Goal: Transaction & Acquisition: Purchase product/service

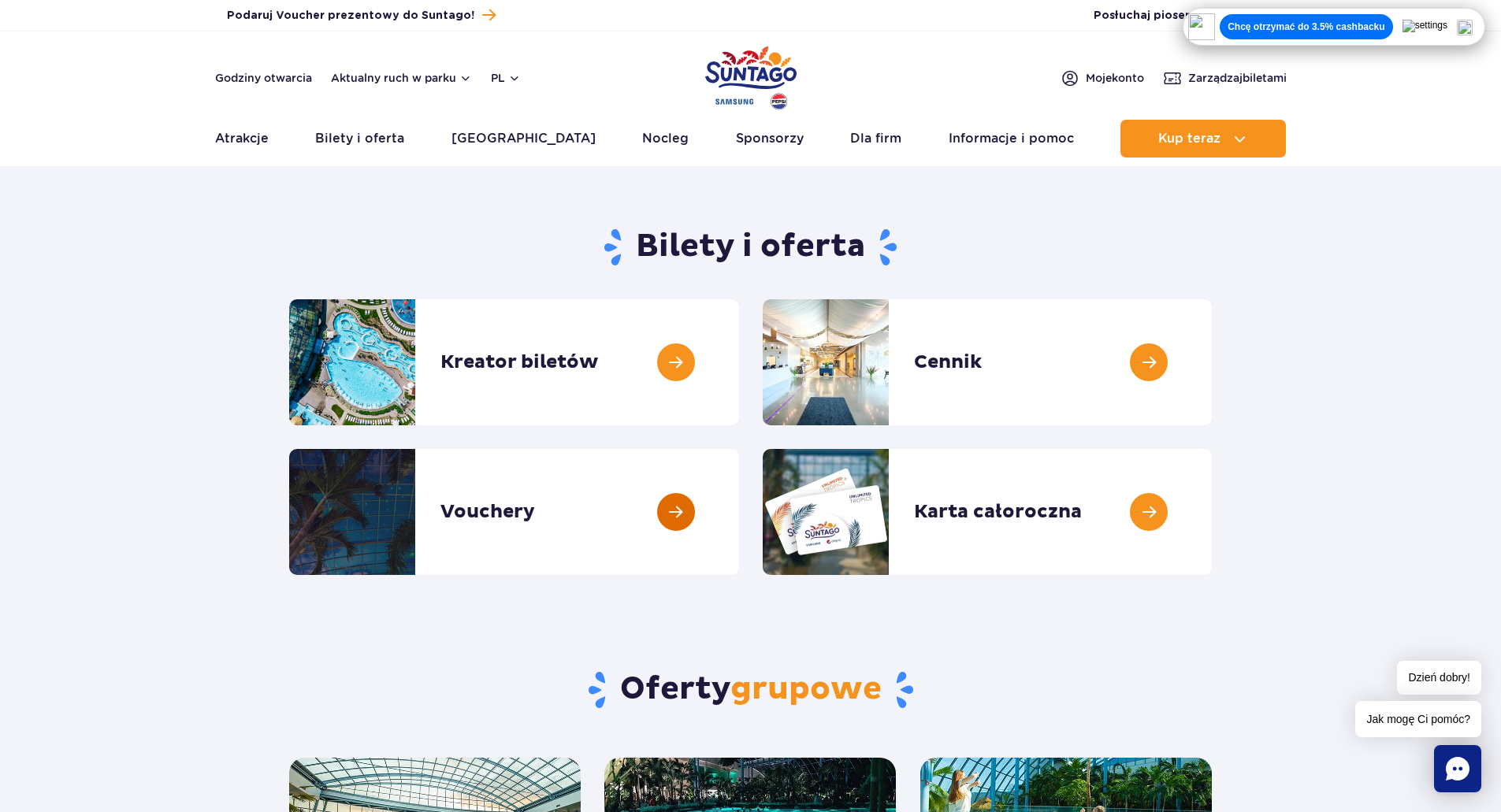
click at [739, 509] on link at bounding box center [739, 512] width 0 height 126
click at [739, 326] on link at bounding box center [739, 362] width 0 height 126
click at [1212, 384] on link at bounding box center [1212, 362] width 0 height 126
click at [739, 363] on link at bounding box center [739, 362] width 0 height 126
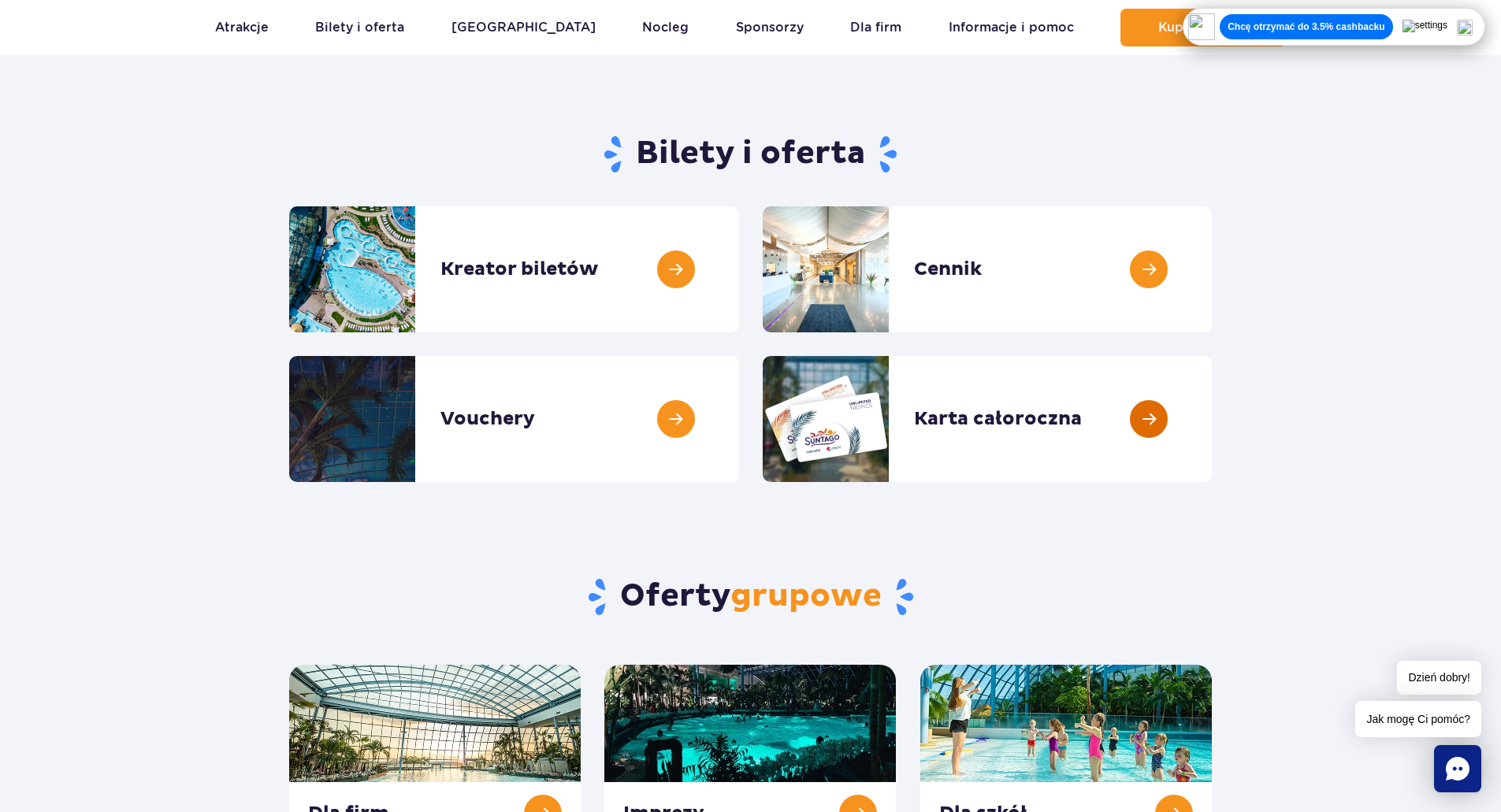
scroll to position [97, 0]
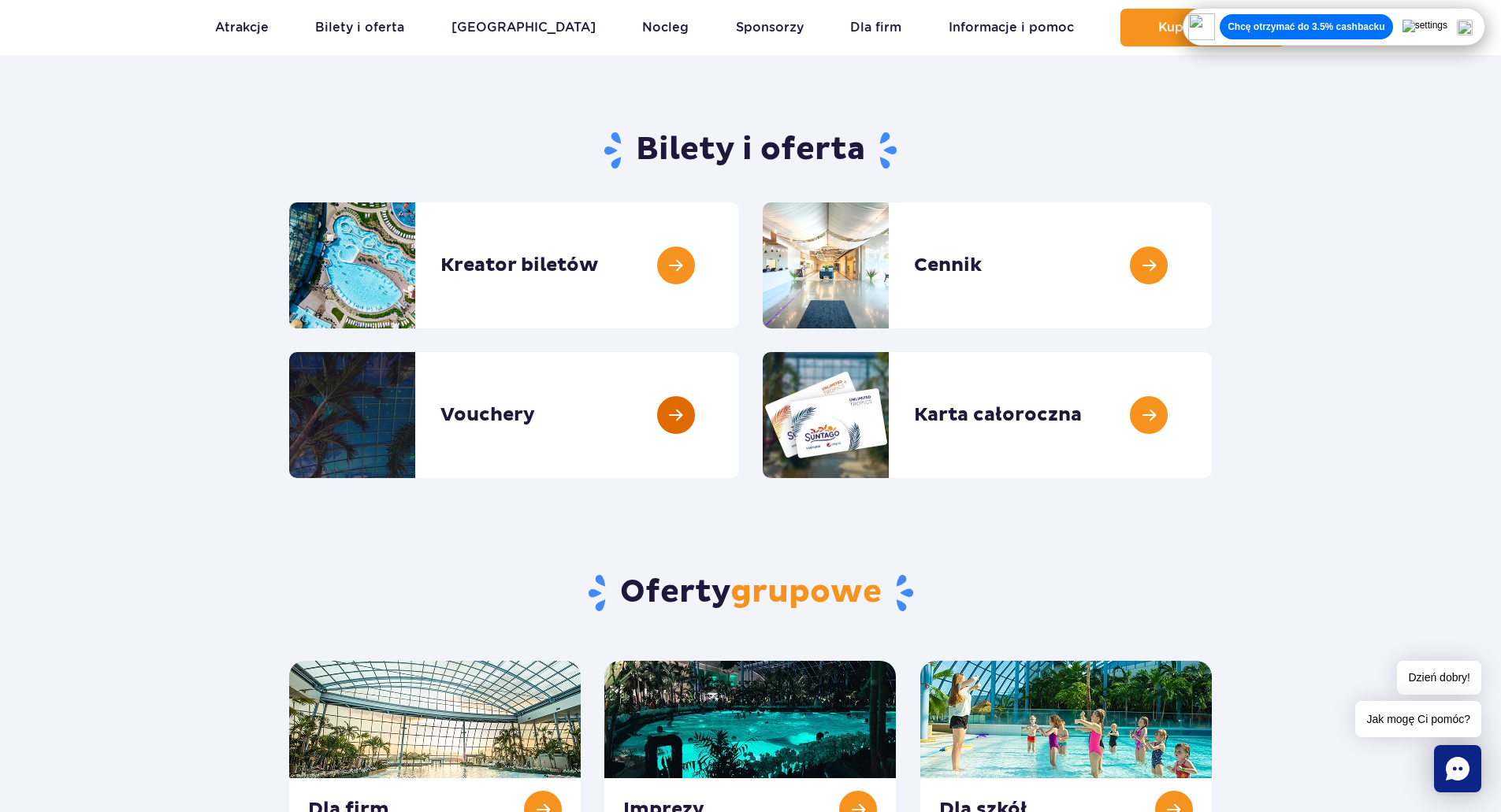
click at [739, 424] on link at bounding box center [739, 415] width 0 height 126
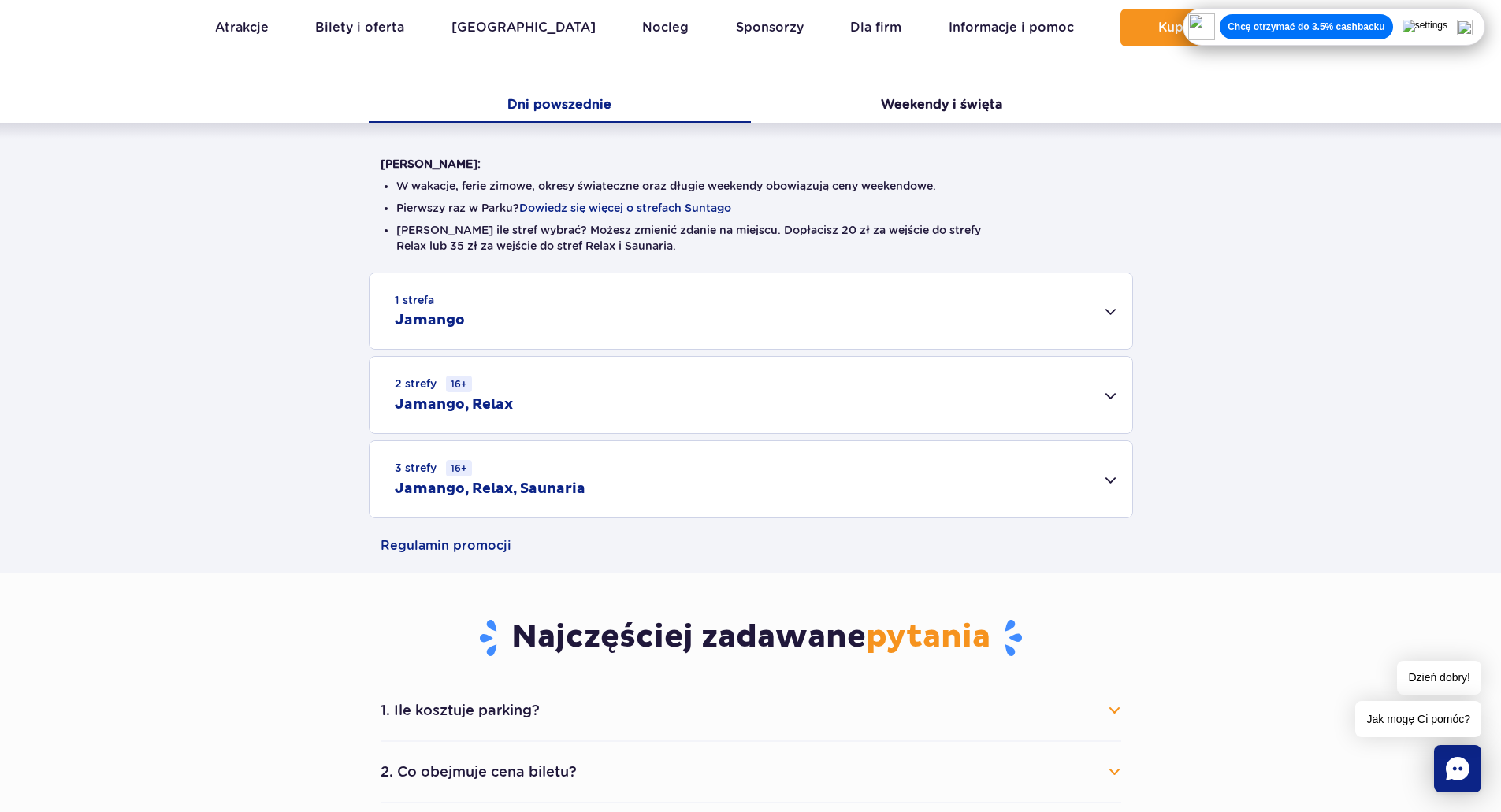
scroll to position [314, 0]
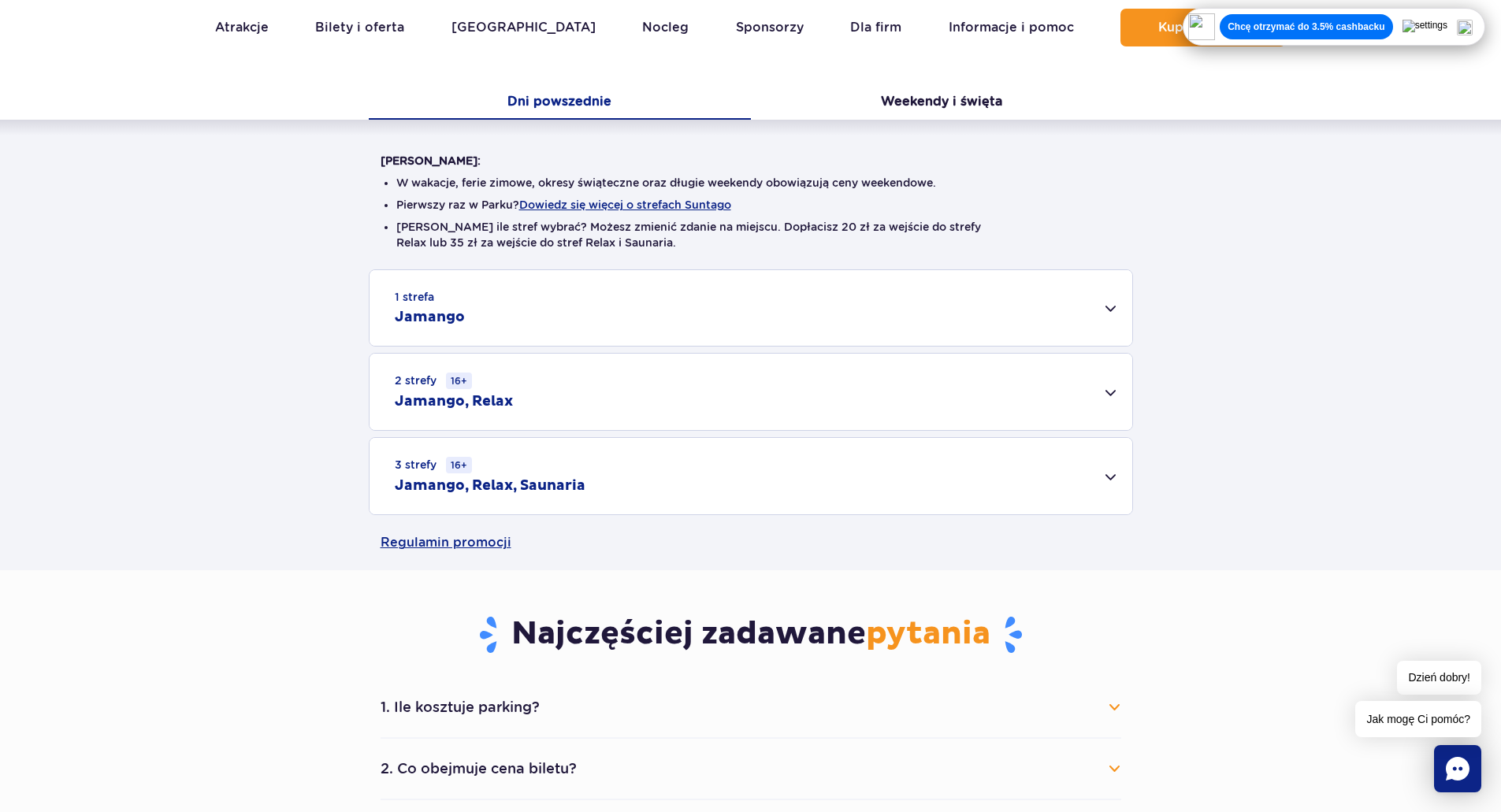
click at [856, 480] on div "3 strefy 16+ Jamango, Relax, Saunaria" at bounding box center [751, 476] width 763 height 77
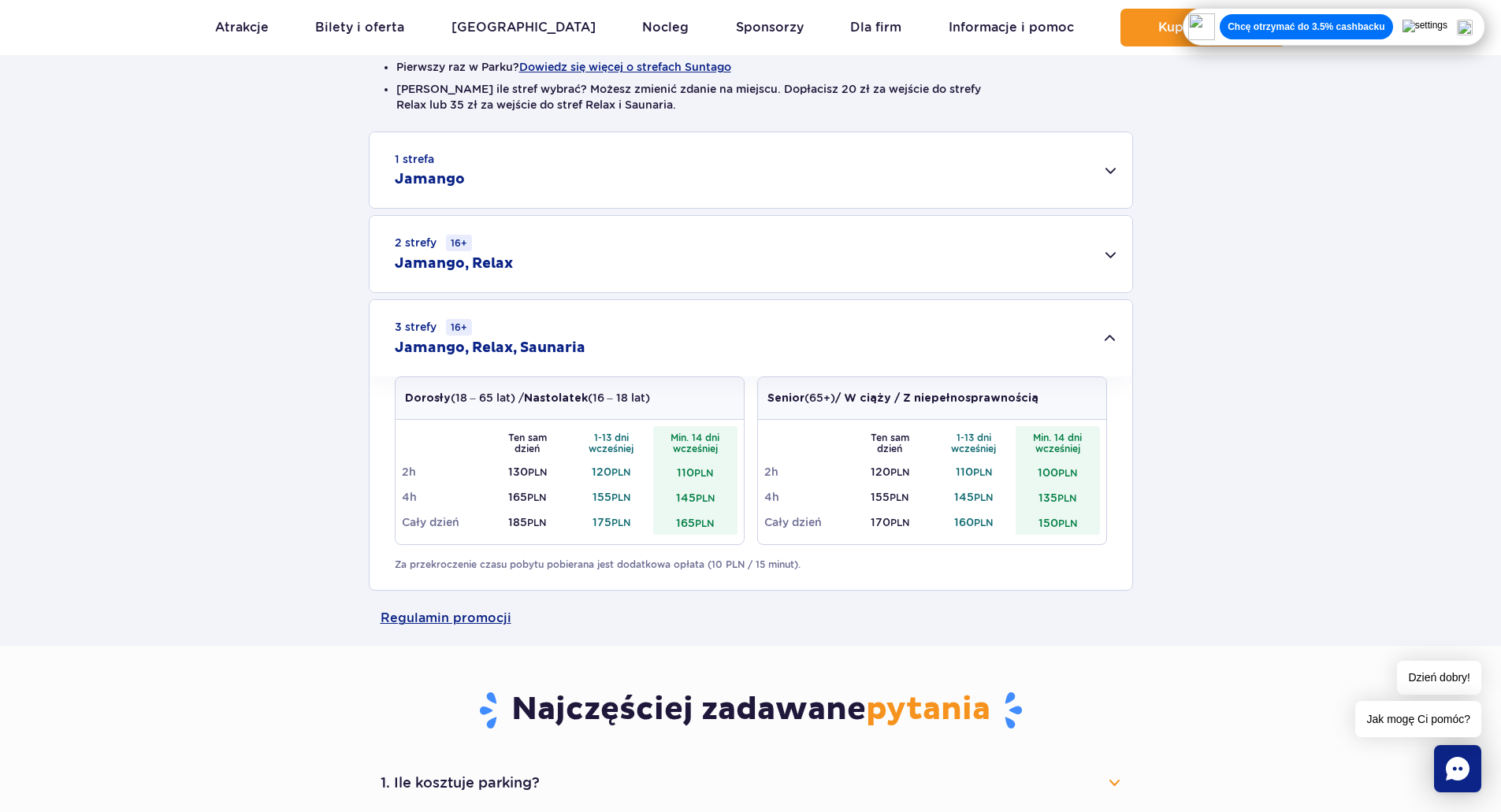
scroll to position [453, 0]
click at [541, 272] on div "2 strefy 16+ Jamango, Relax" at bounding box center [751, 253] width 763 height 77
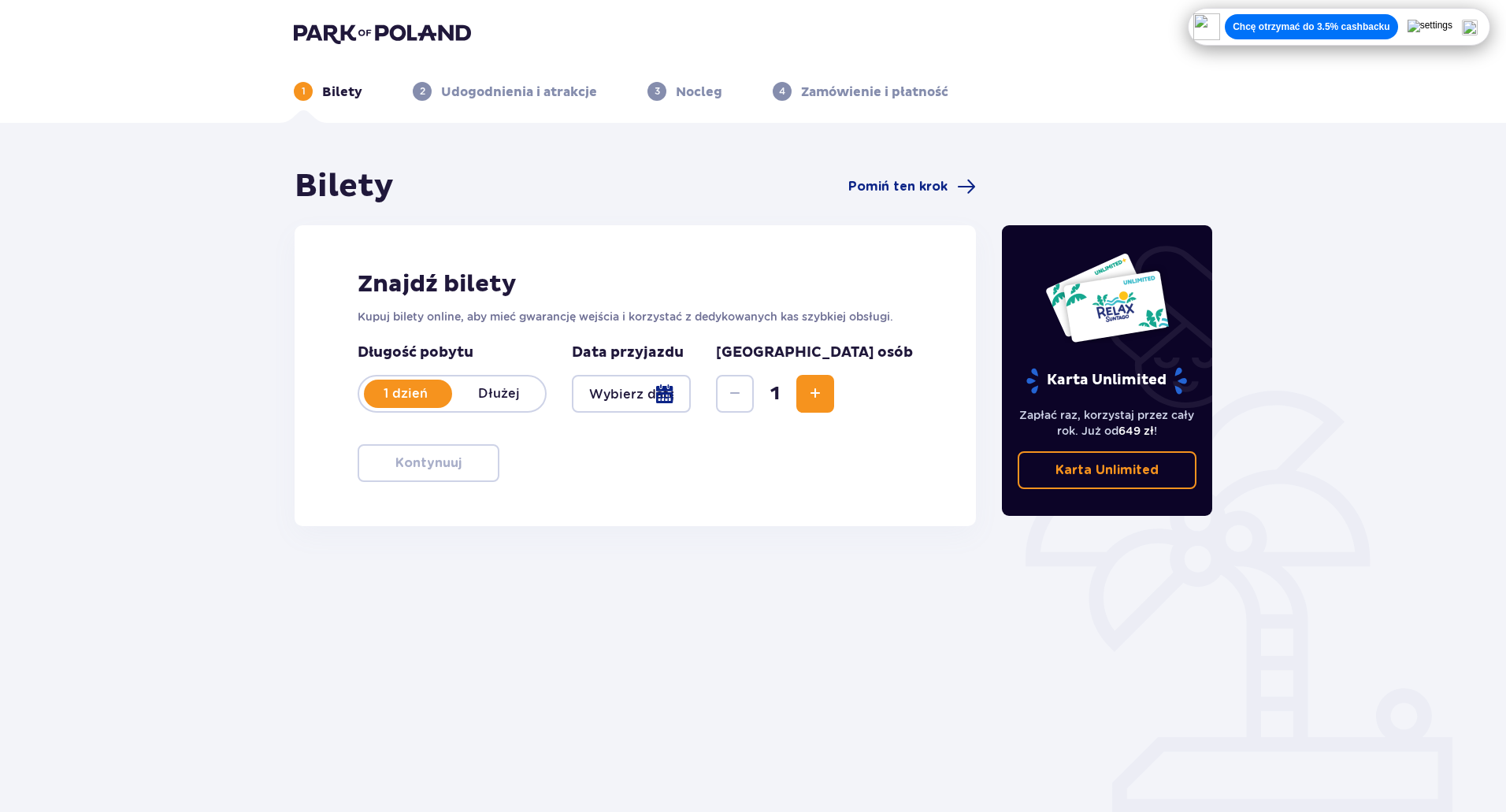
click at [485, 388] on p "Dłużej" at bounding box center [499, 393] width 93 height 17
click at [412, 387] on p "1 dzień" at bounding box center [406, 393] width 93 height 17
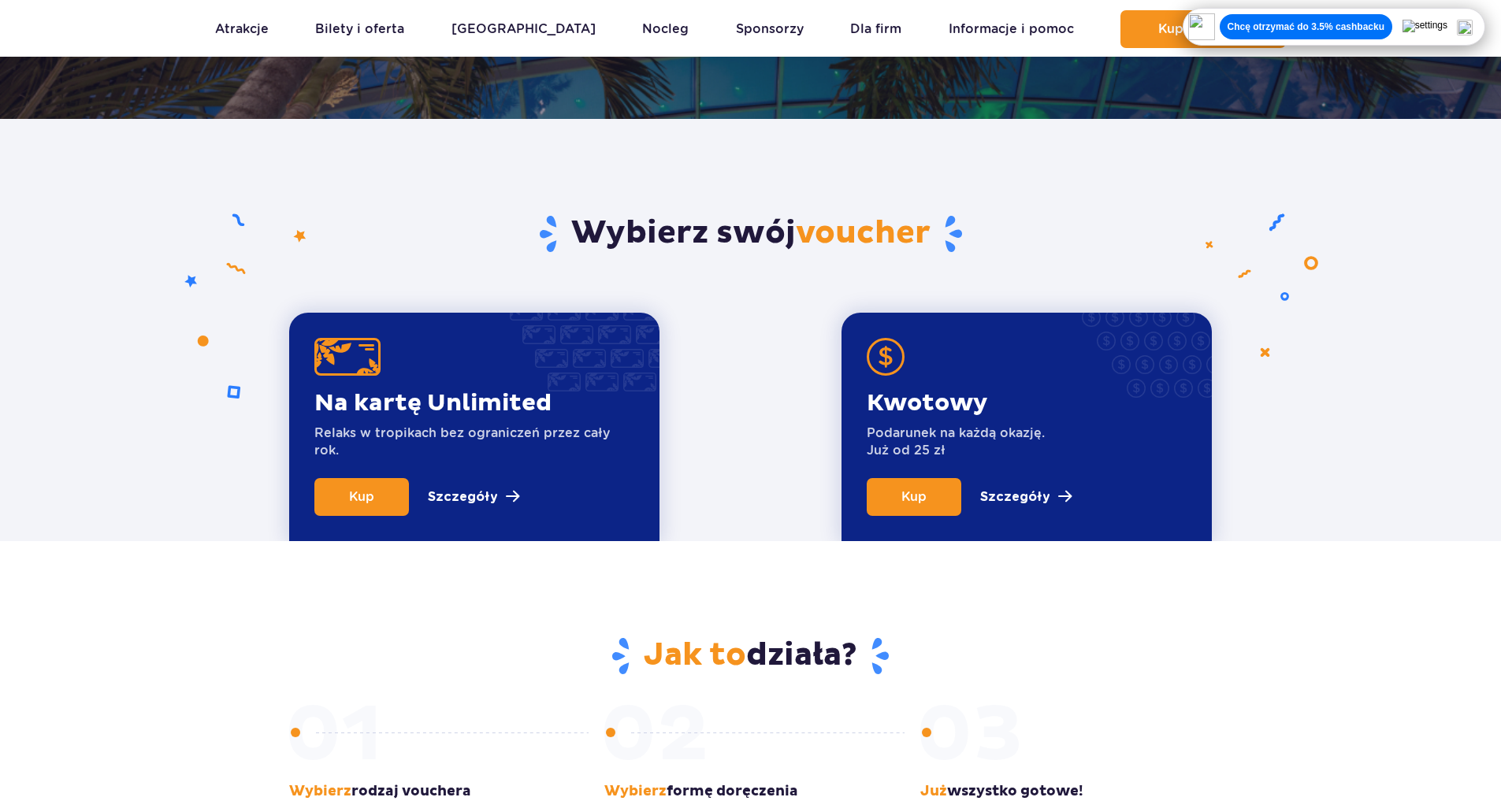
scroll to position [418, 0]
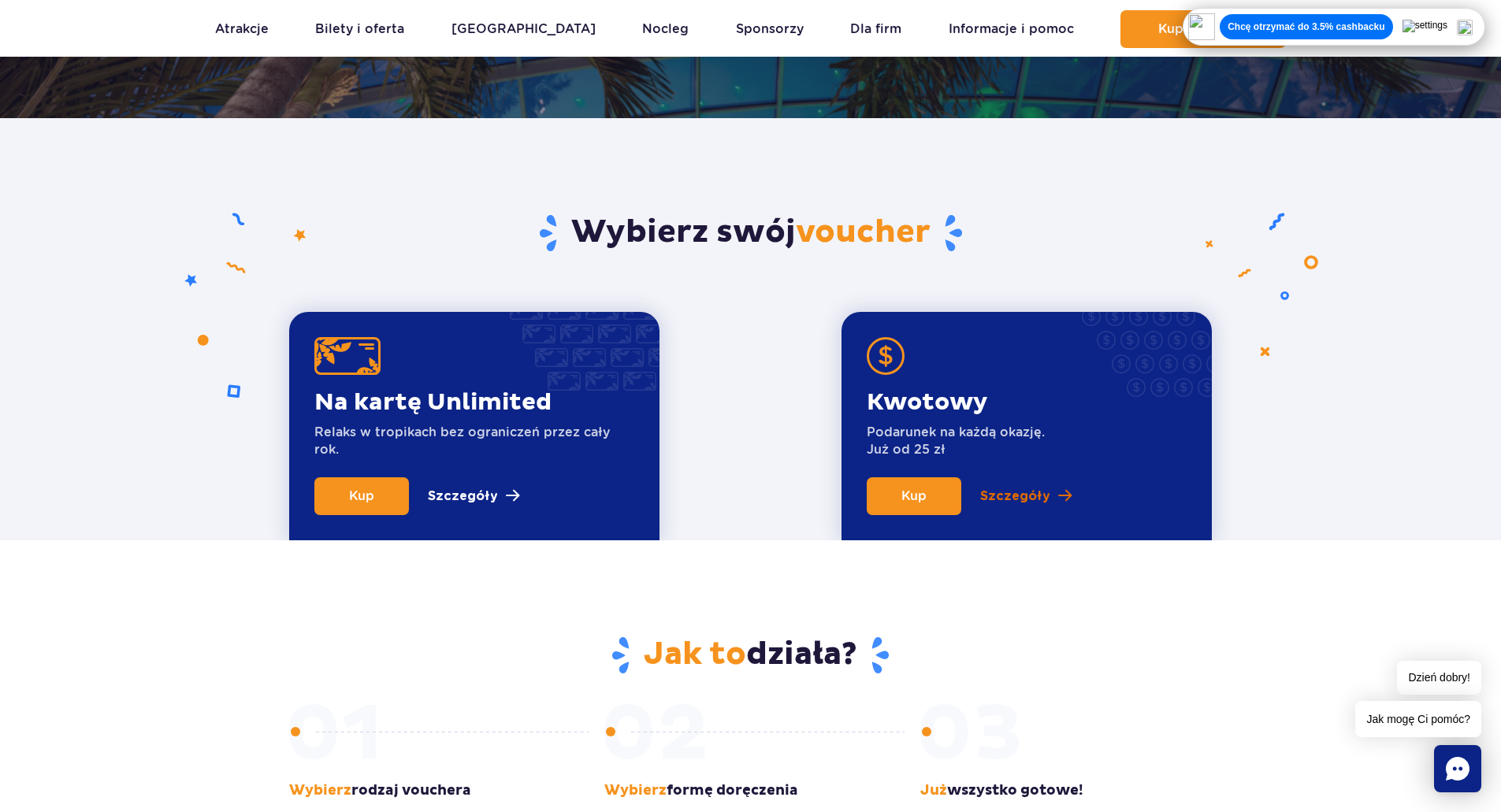
click at [1035, 498] on p "Szczegóły" at bounding box center [1015, 496] width 70 height 19
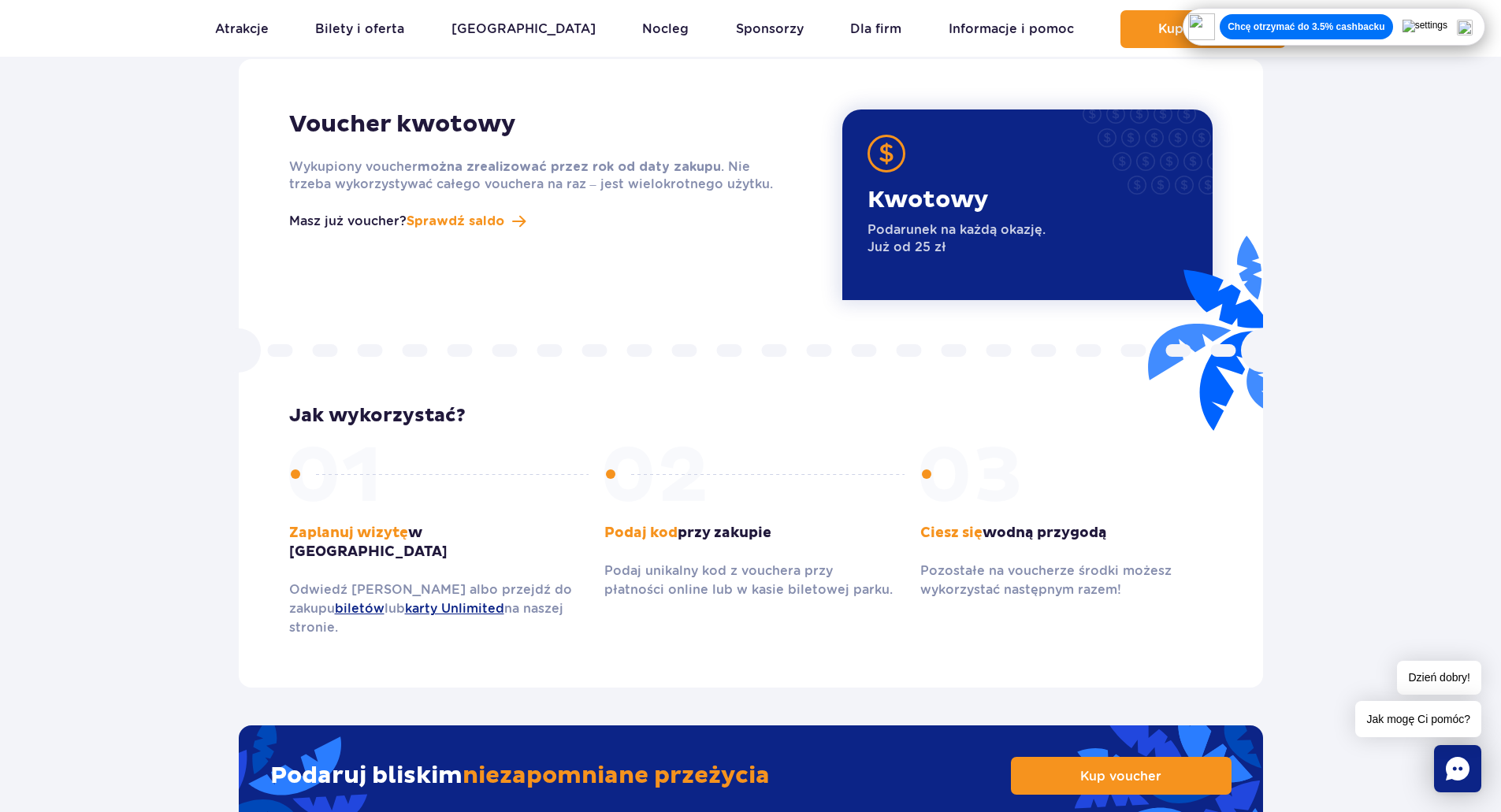
scroll to position [1996, 0]
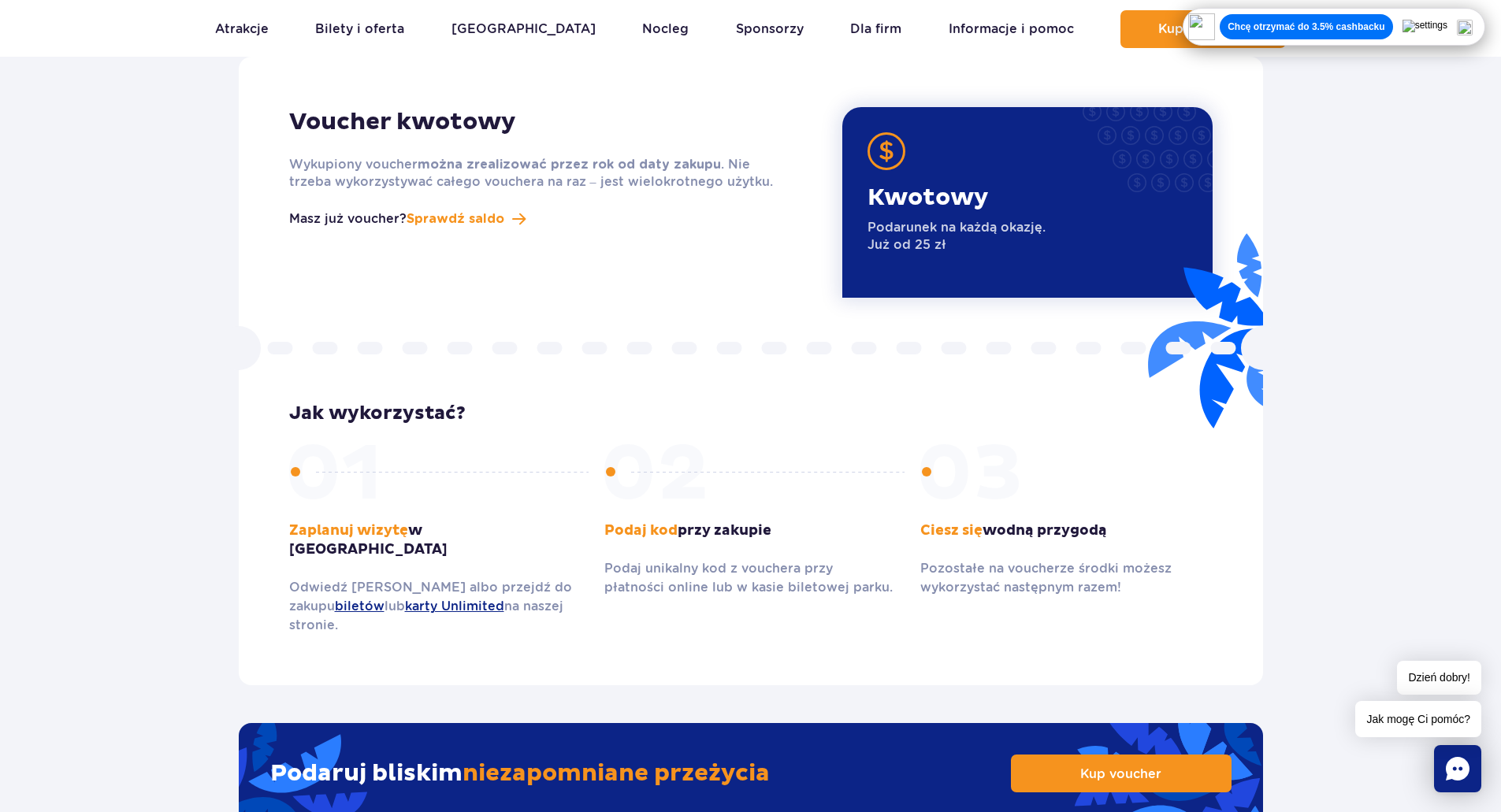
click at [949, 316] on div "Voucher kwotowy Wykupiony voucher można zrealizować przez rok od daty zakupu . …" at bounding box center [751, 370] width 1024 height 628
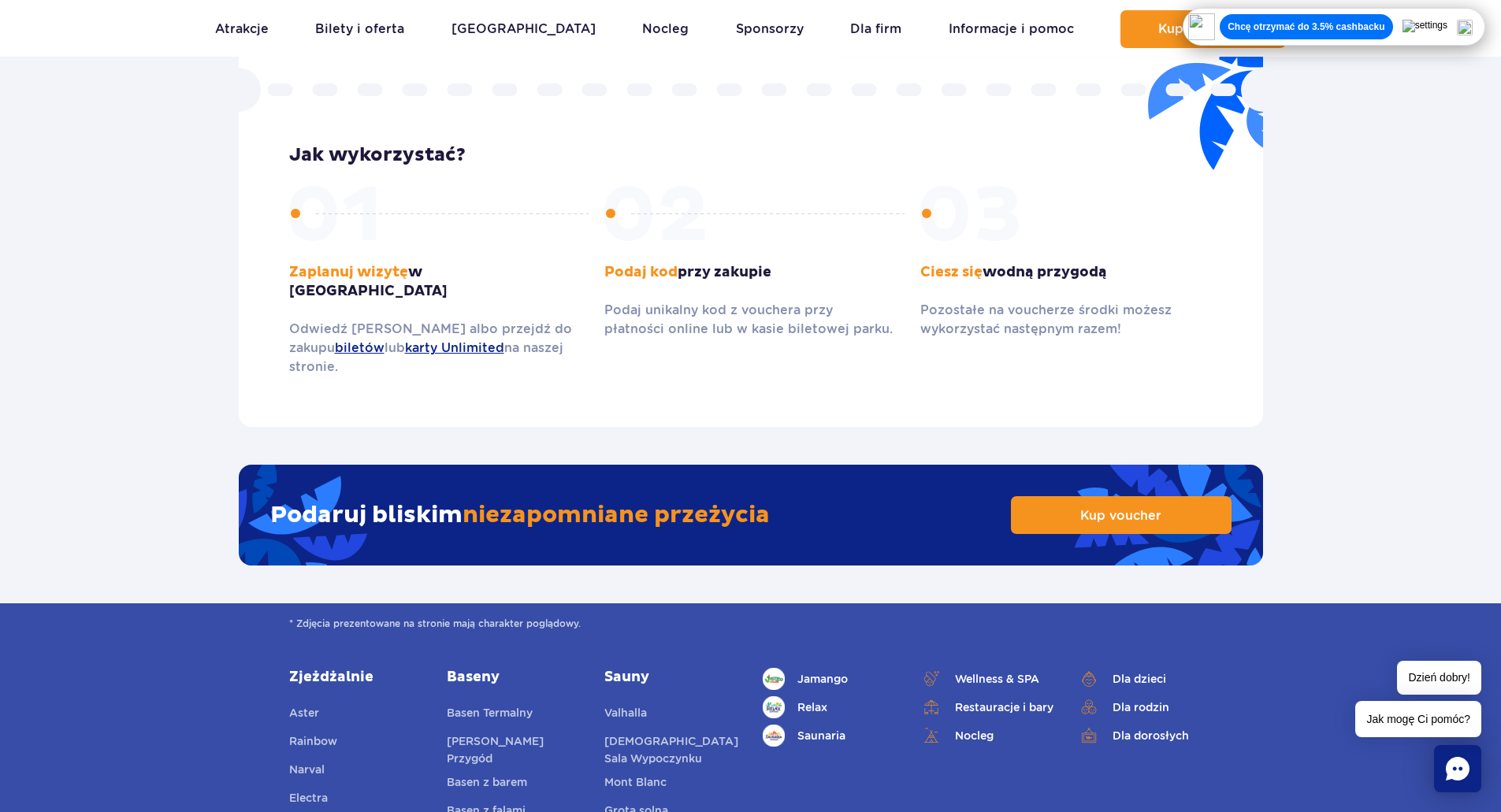
scroll to position [2254, 0]
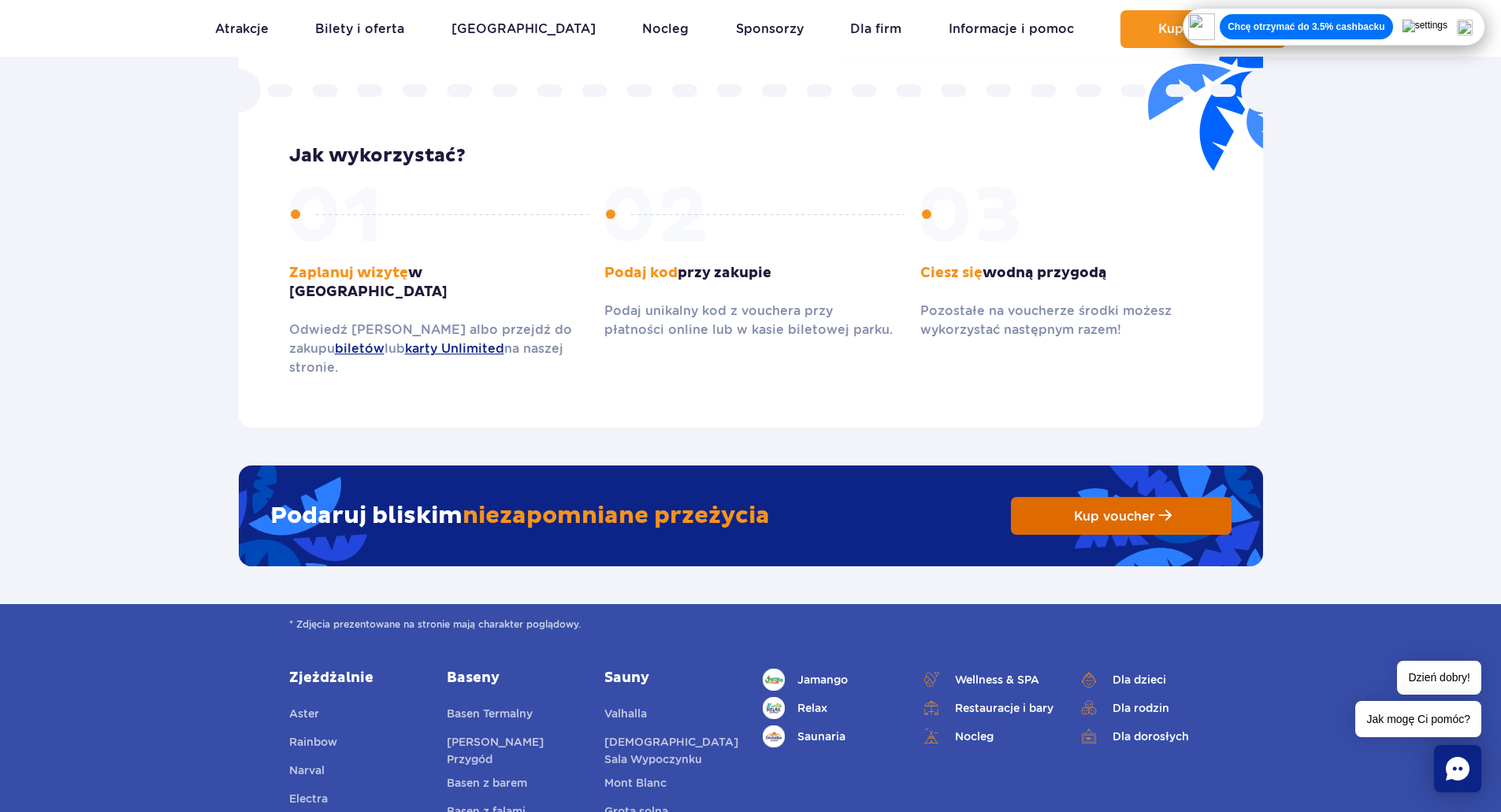
click at [1083, 497] on link "Kup voucher" at bounding box center [1120, 516] width 220 height 37
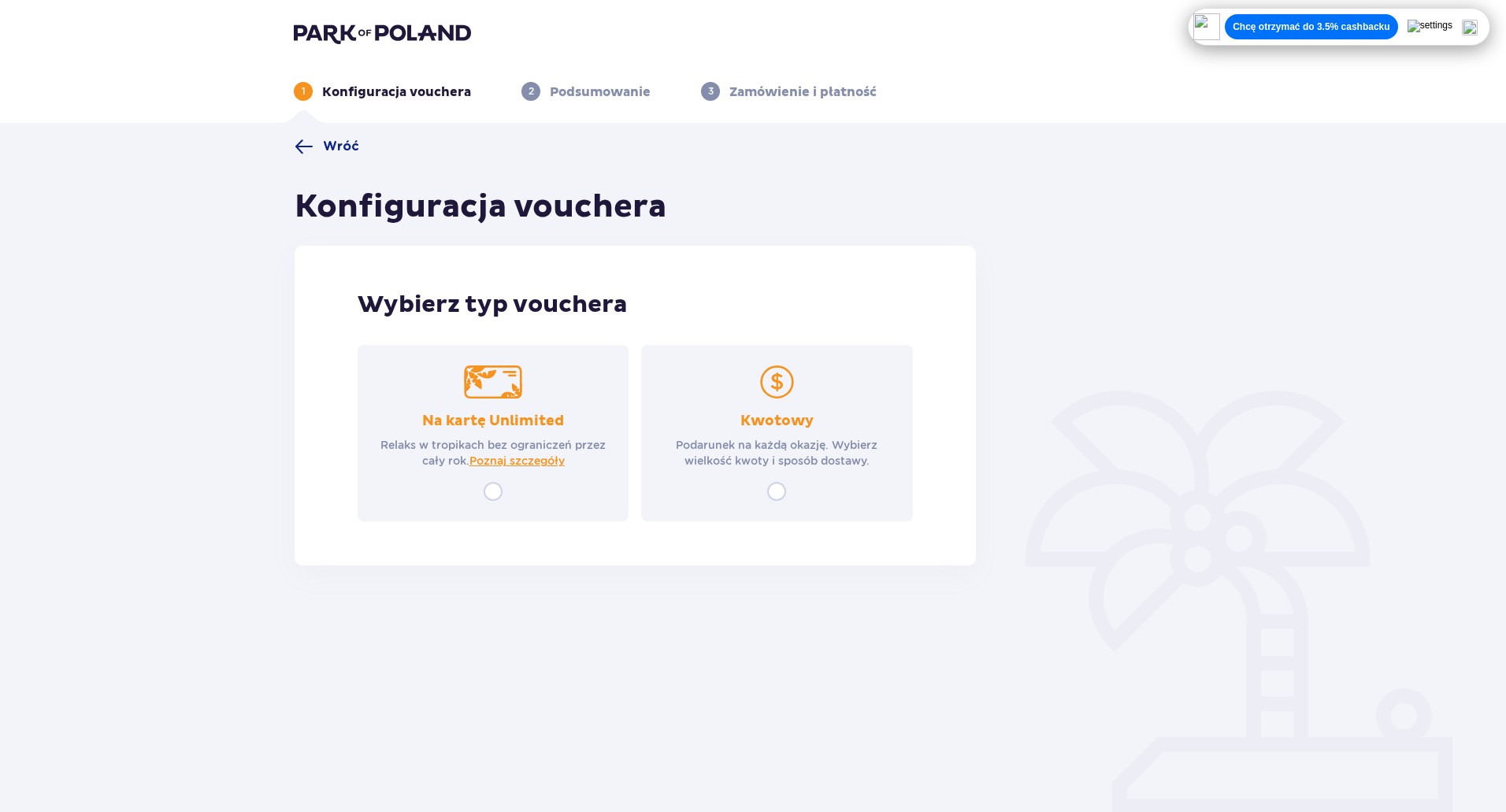
click at [503, 505] on div "Na kartę Unlimited Relaks w tropikach bez ograniczeń przez cały rok. Poznaj szc…" at bounding box center [493, 433] width 271 height 176
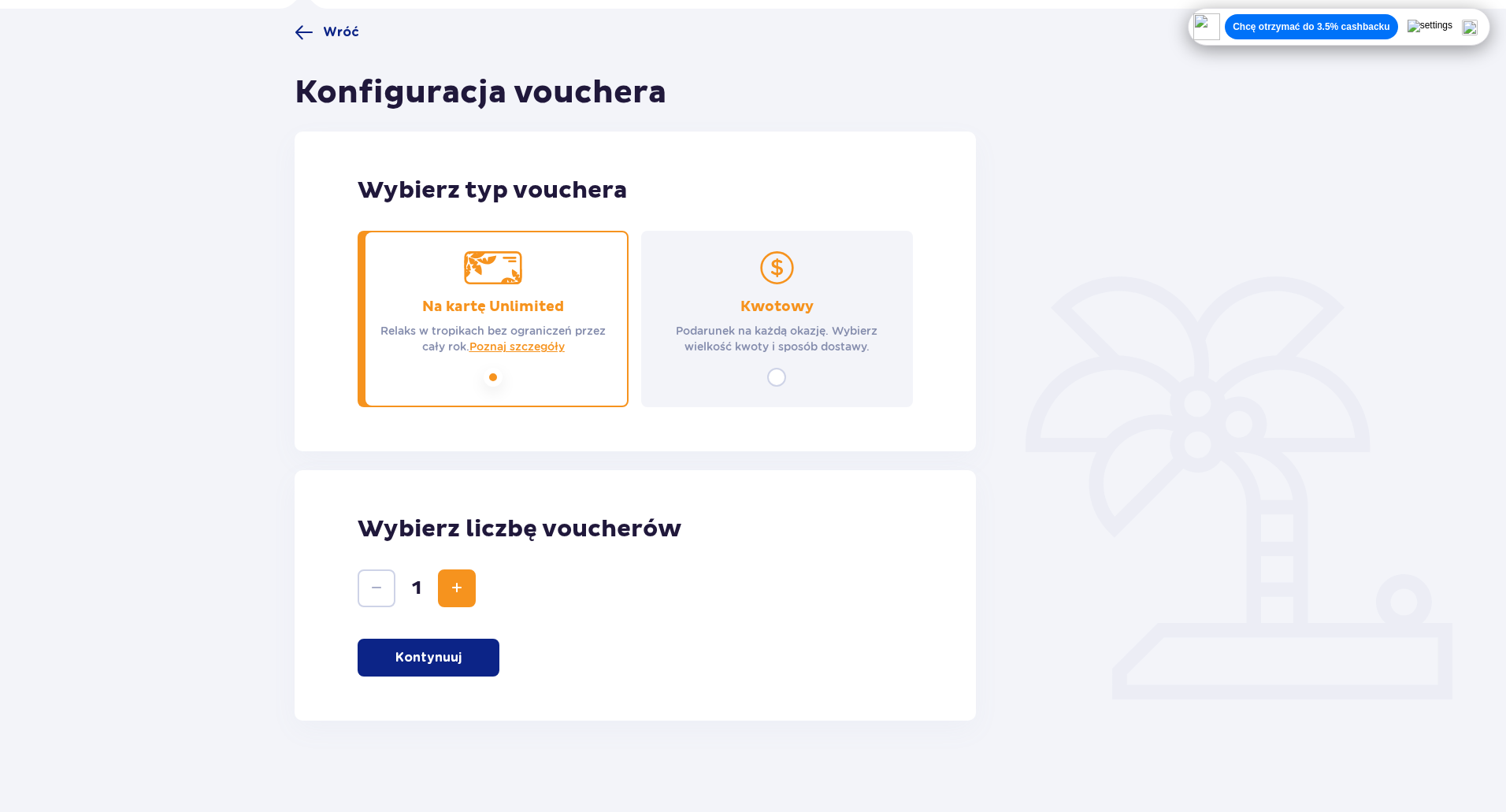
scroll to position [117, 0]
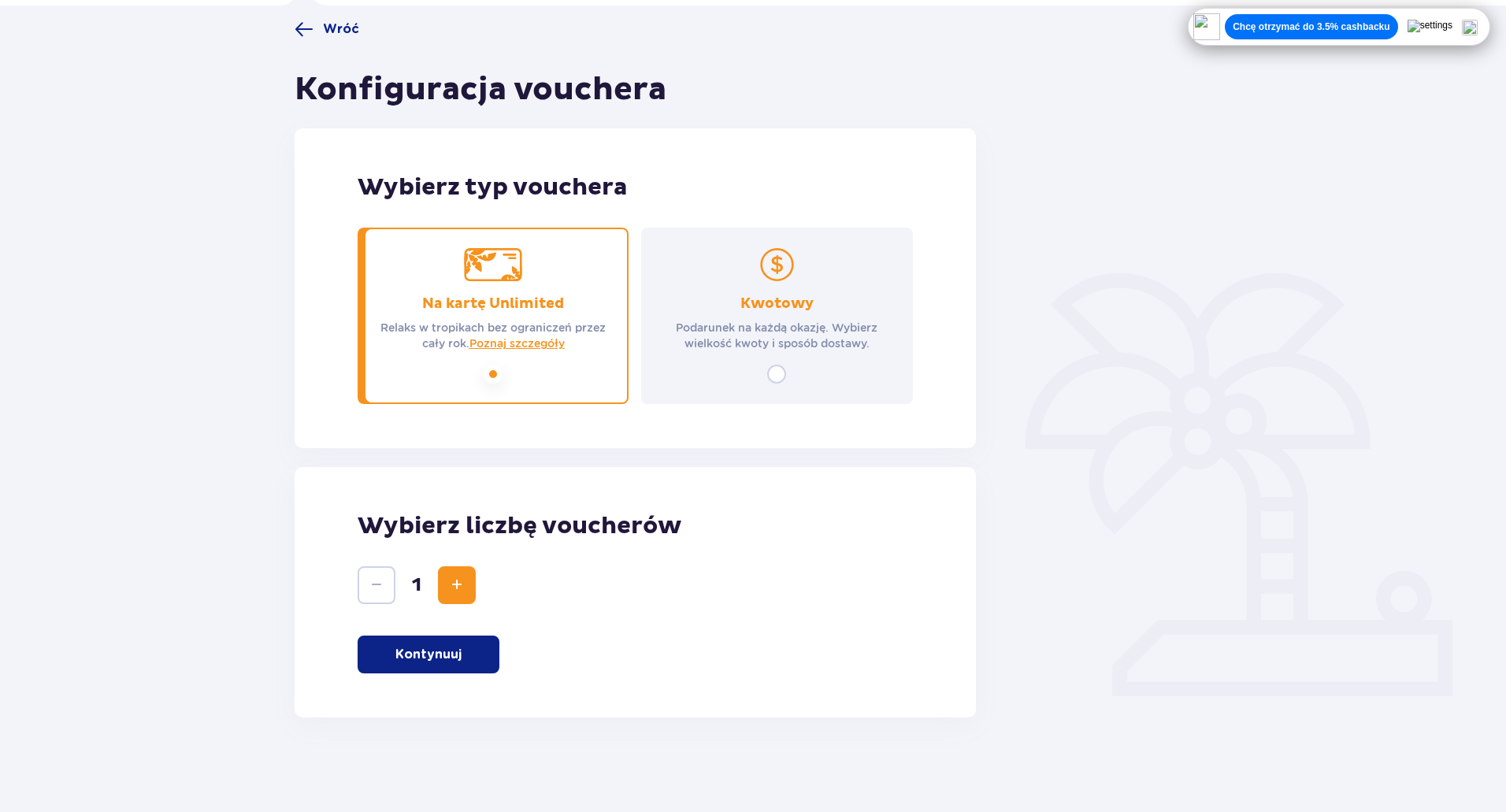
click at [470, 584] on button "Increase" at bounding box center [456, 584] width 37 height 37
click at [440, 662] on p "Kontynuuj" at bounding box center [428, 654] width 66 height 17
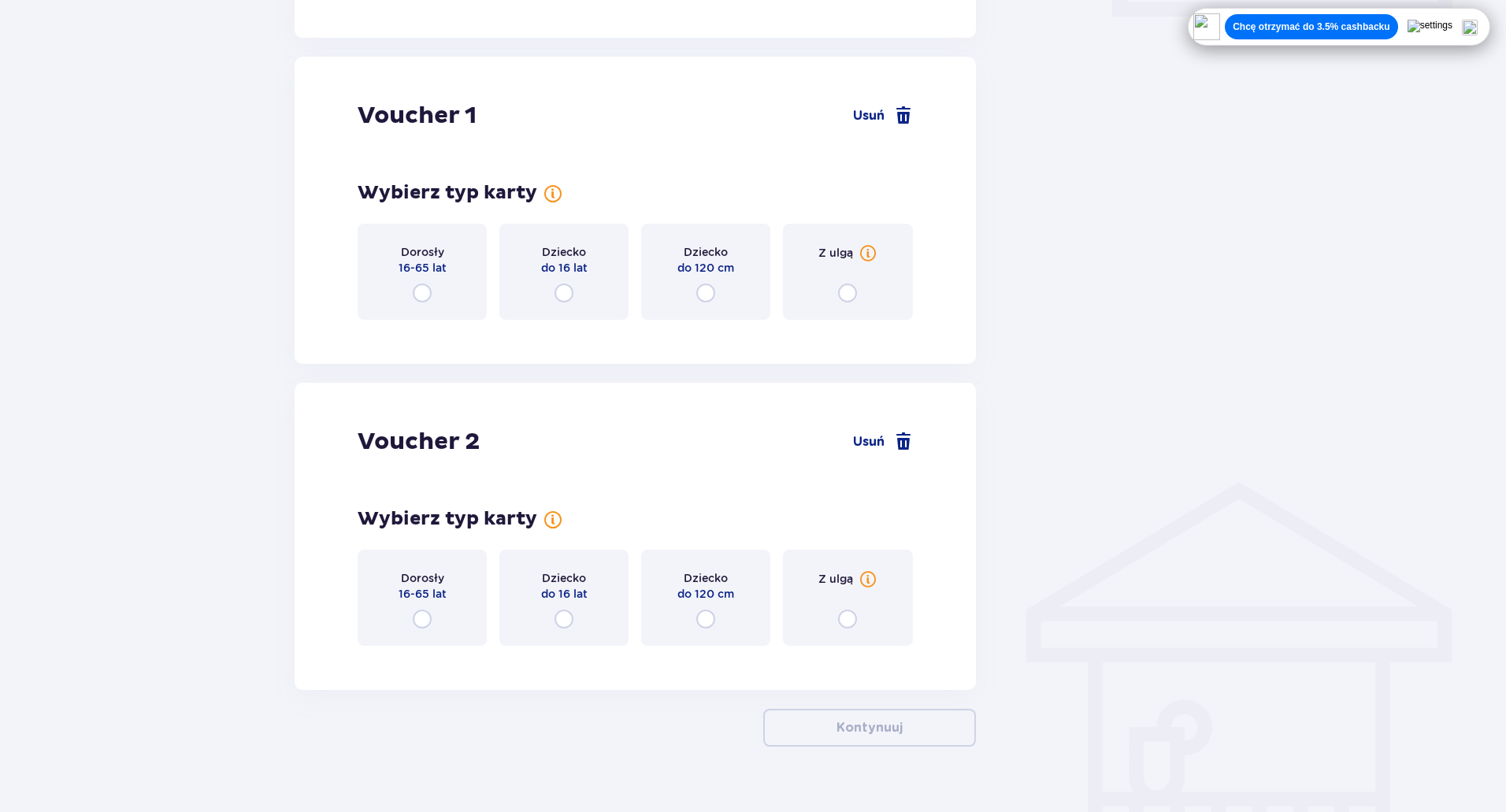
scroll to position [827, 0]
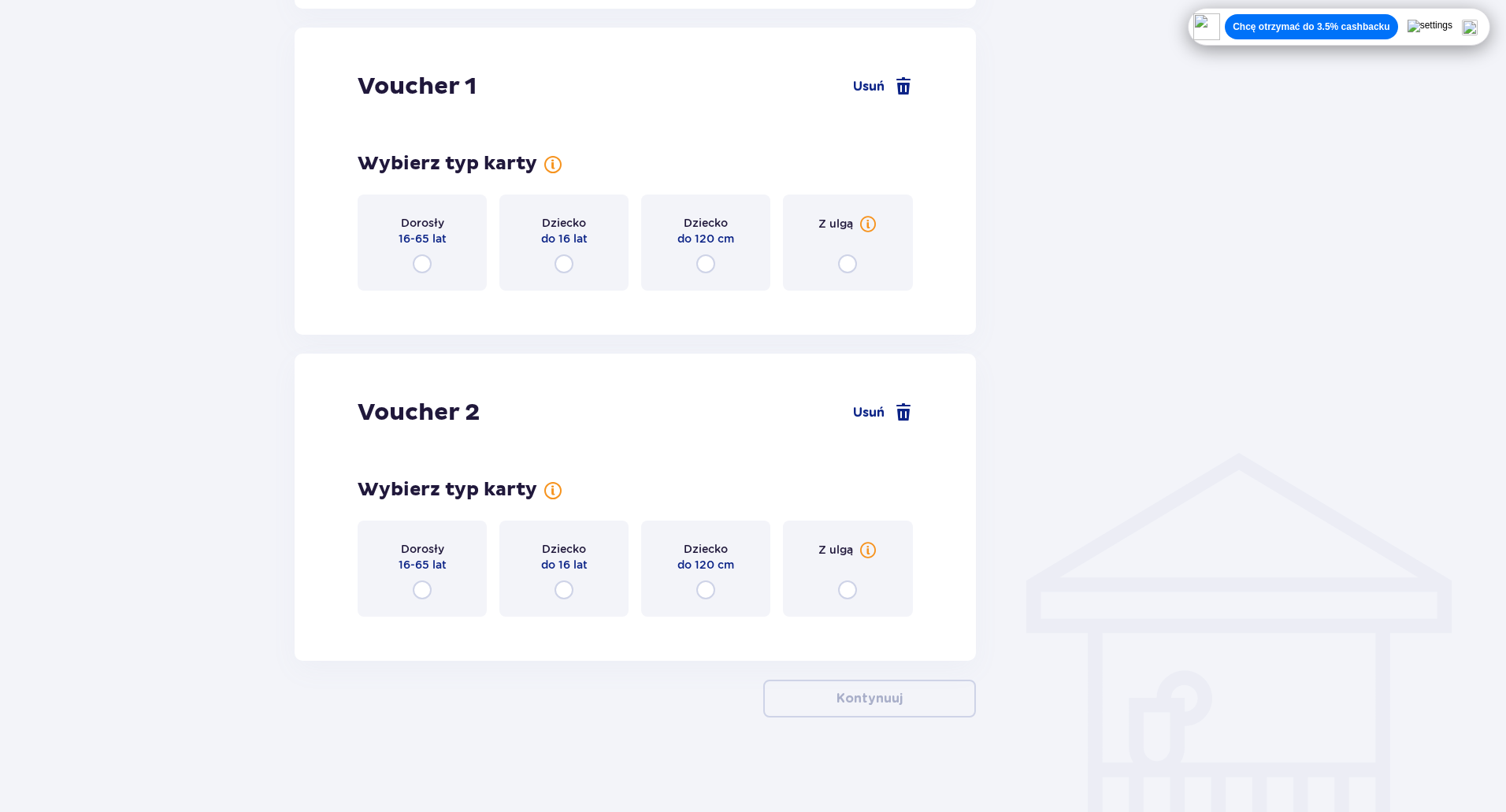
click at [422, 279] on div "Dorosły 16-65 lat" at bounding box center [422, 242] width 129 height 96
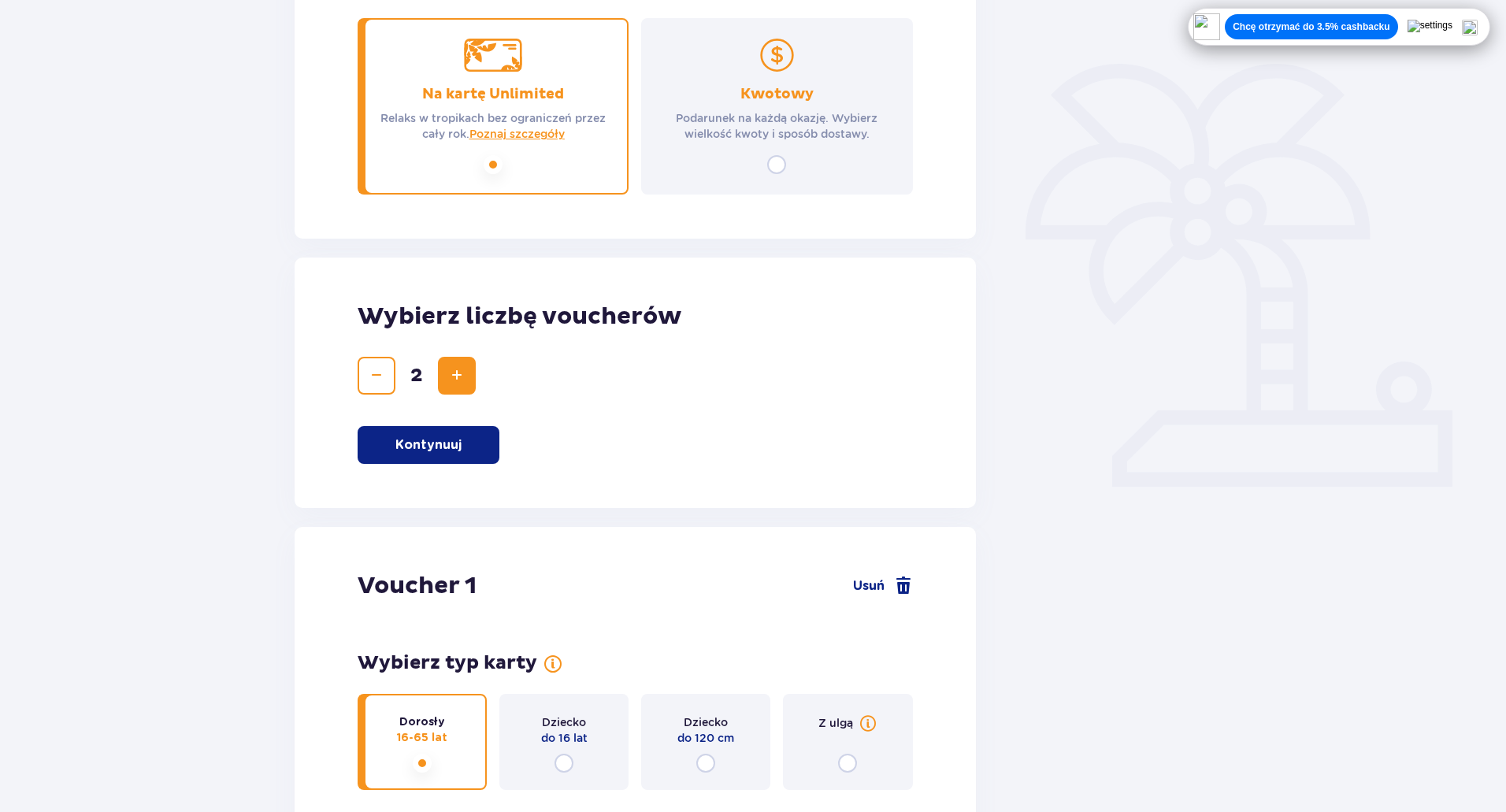
click at [752, 166] on div "Kwotowy Podarunek na każdą okazję. Wybierz wielkość kwoty i sposób dostawy." at bounding box center [776, 106] width 271 height 176
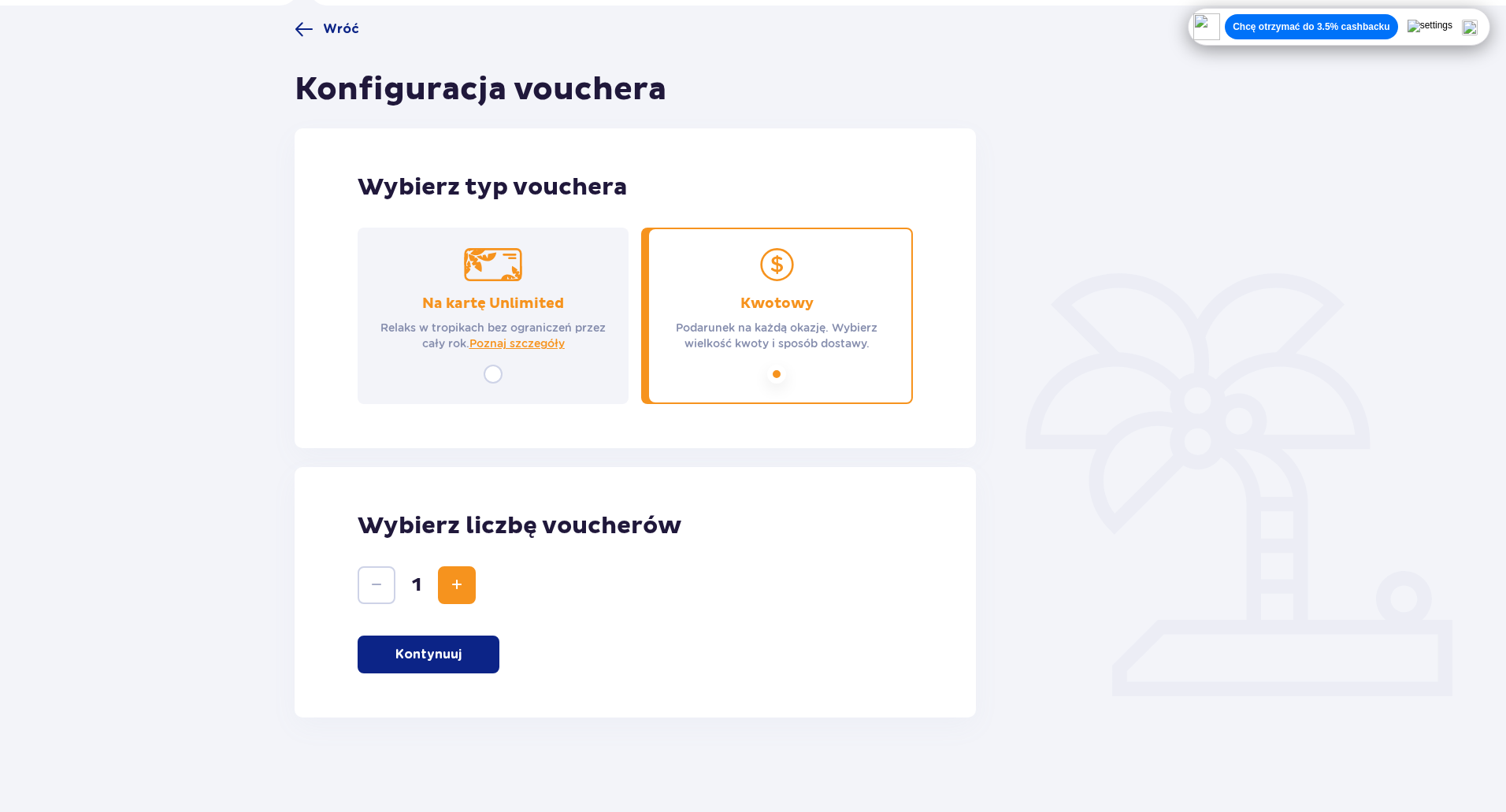
click at [431, 680] on div "Wybierz liczbę voucherów 1 Kontynuuj" at bounding box center [635, 593] width 681 height 251
click at [416, 657] on p "Kontynuuj" at bounding box center [428, 654] width 66 height 17
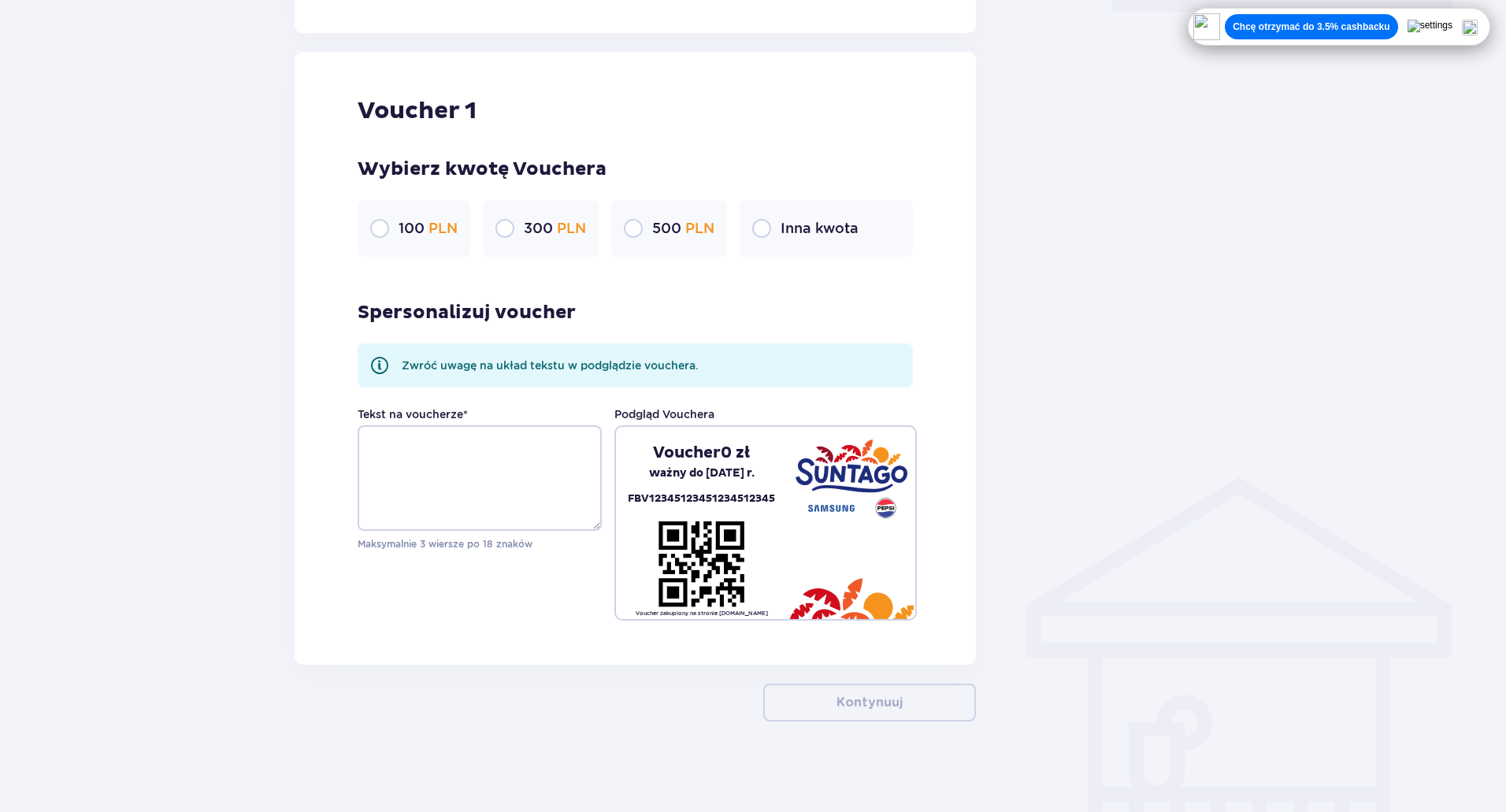
scroll to position [806, 0]
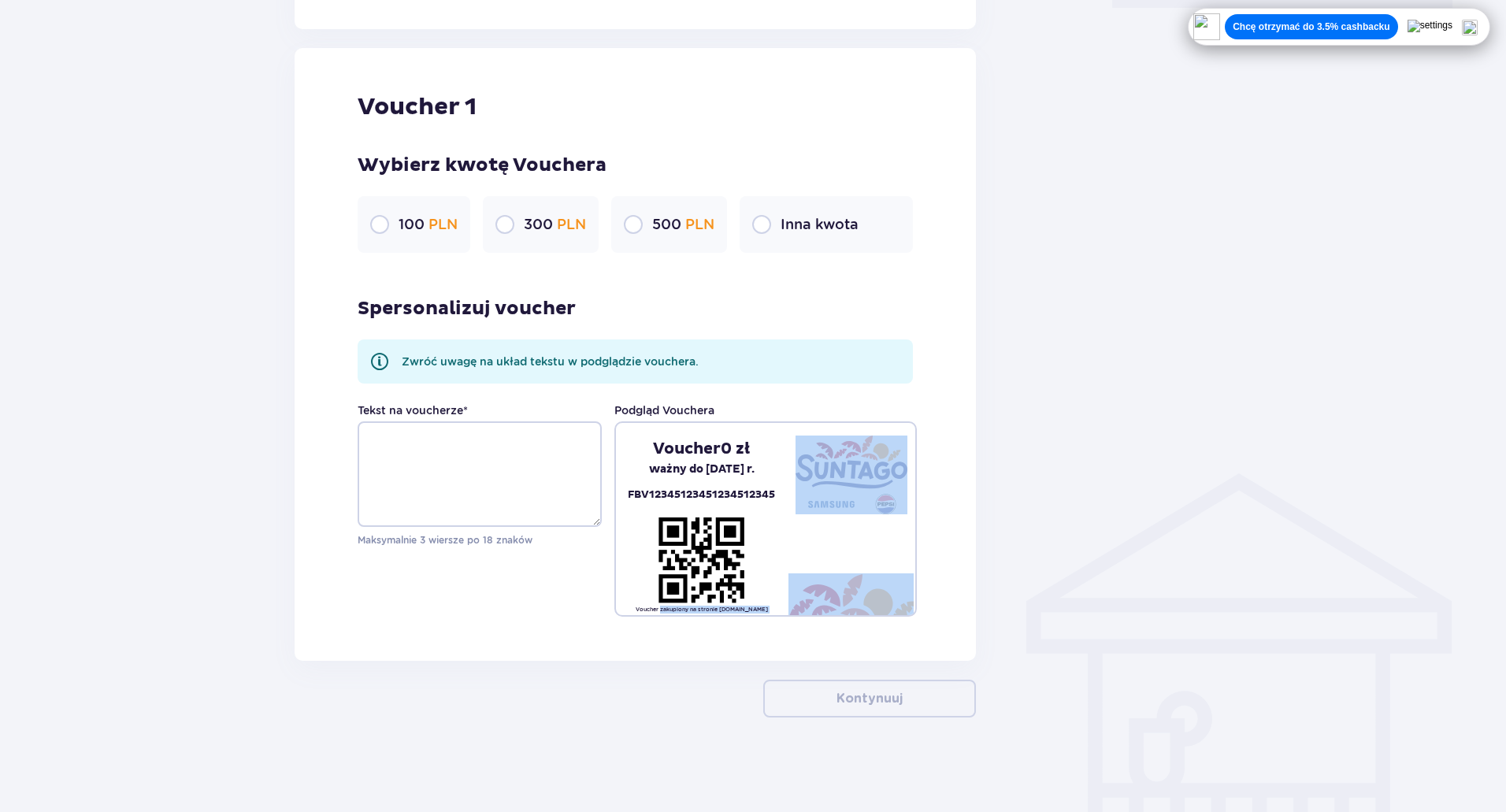
drag, startPoint x: 636, startPoint y: 720, endPoint x: 650, endPoint y: 635, distance: 86.1
click at [650, 635] on div "Wróć Konfiguracja vouchera Wybierz typ vouchera Na kartę Unlimited Relaks w tro…" at bounding box center [753, 64] width 1506 height 1495
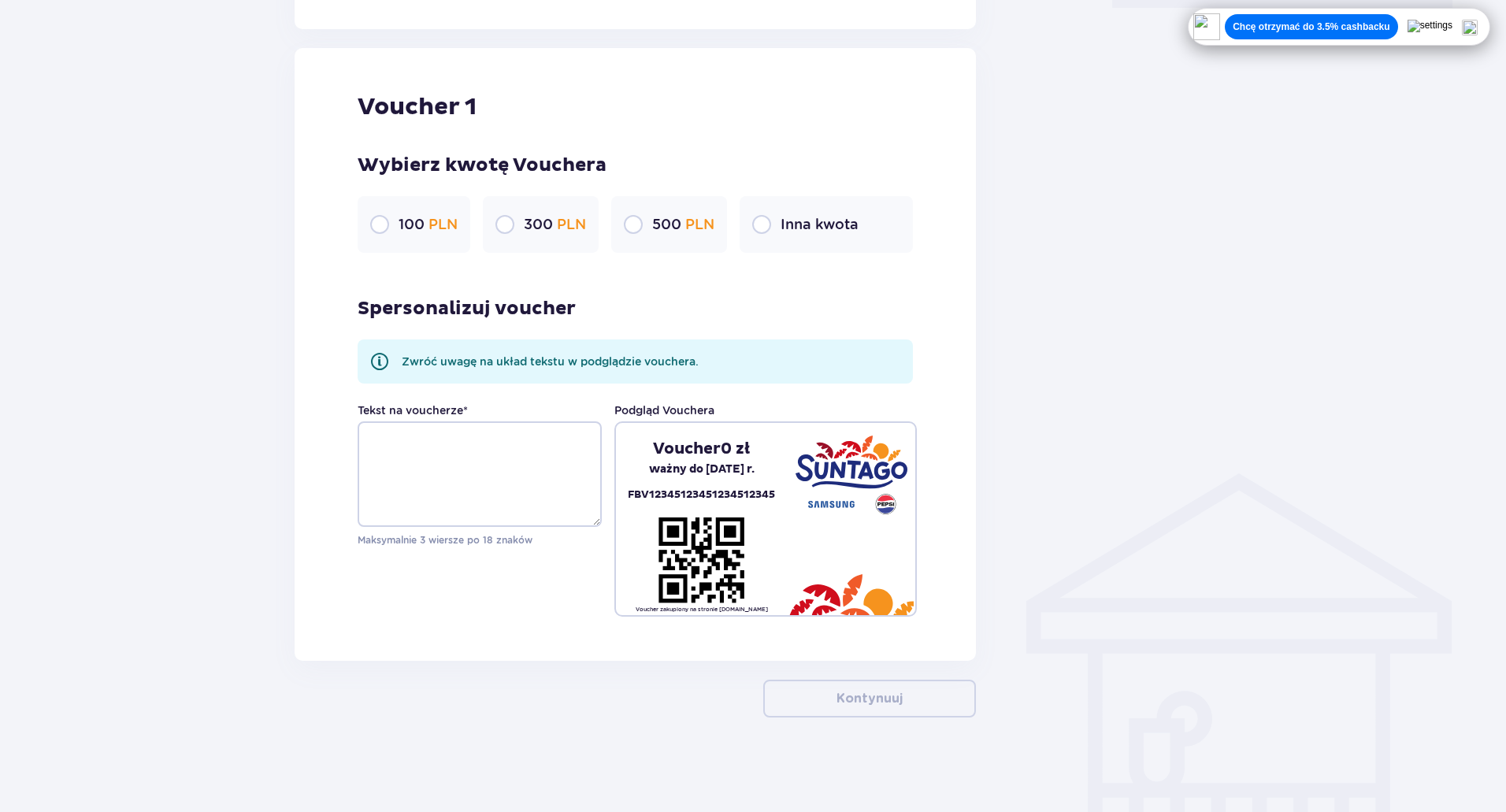
click at [539, 631] on div "Voucher 1 Wybierz kwotę Vouchera 100 PLN 300 PLN 500 PLN Inna kwota Spersonaliz…" at bounding box center [635, 355] width 681 height 613
